Goal: Task Accomplishment & Management: Use online tool/utility

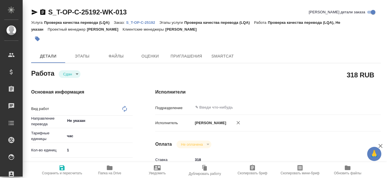
type textarea "x"
type textarea "Проверка качества перевода (LQA)"
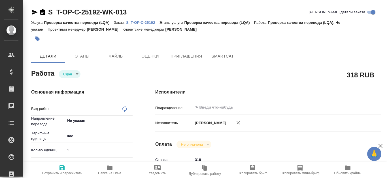
type textarea "x"
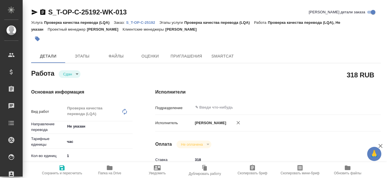
type textarea "x"
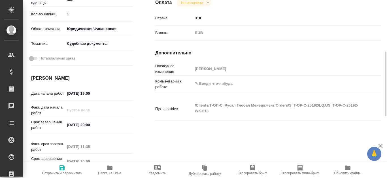
type textarea "x"
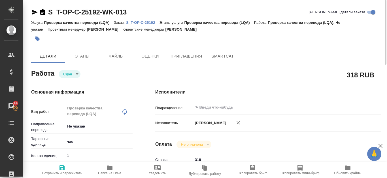
type textarea "x"
